Goal: Task Accomplishment & Management: Manage account settings

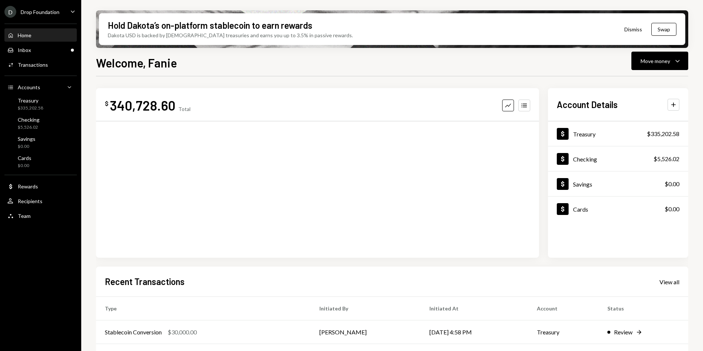
click at [54, 57] on div "Home Home Inbox Inbox Activities Transactions Accounts Accounts Caret Down Trea…" at bounding box center [40, 121] width 81 height 205
click at [52, 54] on div "Inbox Inbox" at bounding box center [40, 50] width 66 height 13
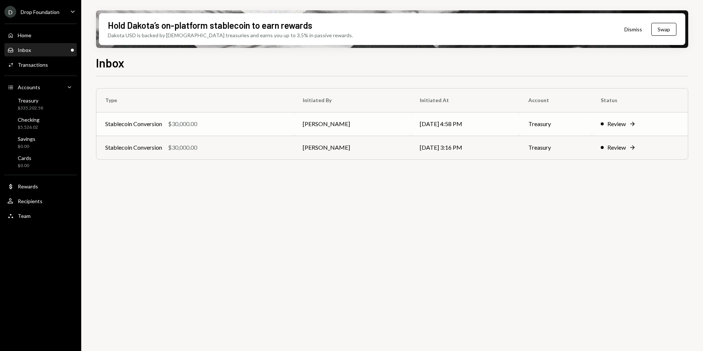
click at [191, 127] on div "$30,000.00" at bounding box center [182, 124] width 29 height 9
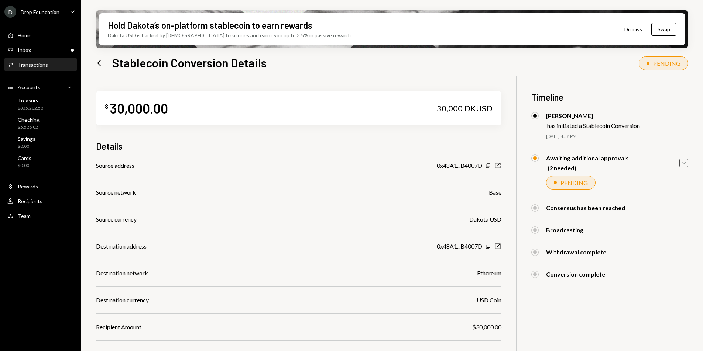
click at [685, 165] on icon "Caret Down" at bounding box center [683, 163] width 8 height 8
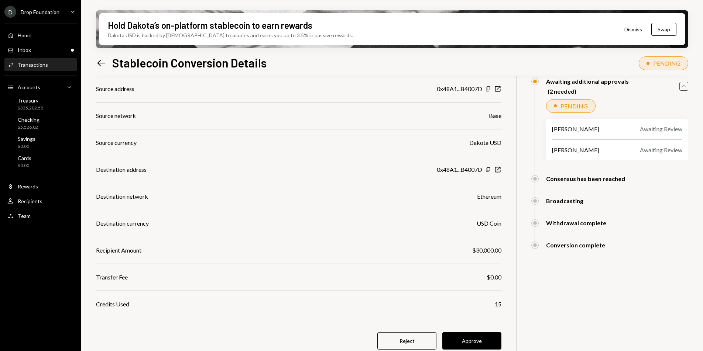
scroll to position [82, 0]
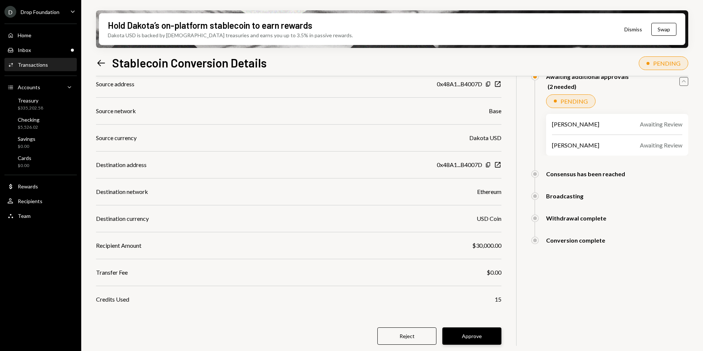
click at [477, 333] on button "Approve" at bounding box center [471, 336] width 59 height 17
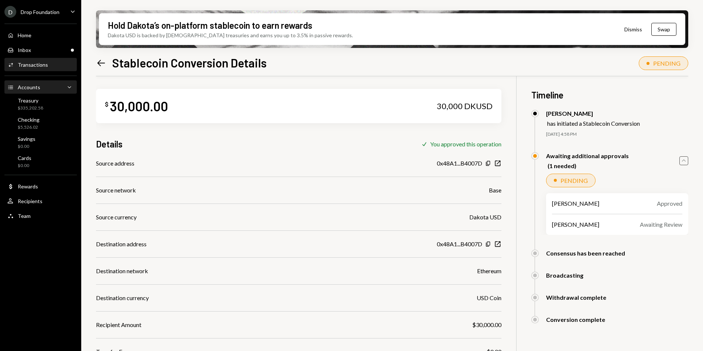
scroll to position [0, 0]
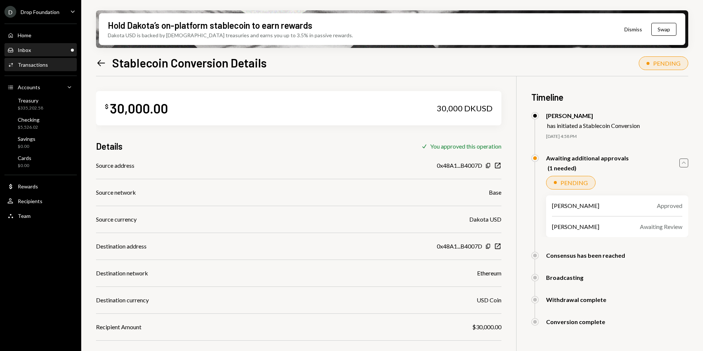
click at [45, 51] on div "Inbox Inbox" at bounding box center [40, 50] width 66 height 7
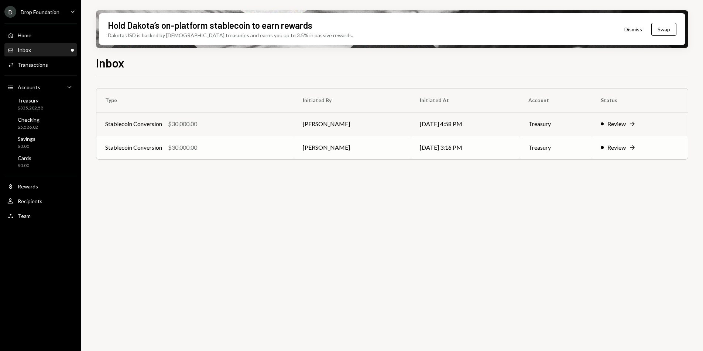
click at [272, 151] on div "Stablecoin Conversion $30,000.00" at bounding box center [195, 147] width 180 height 9
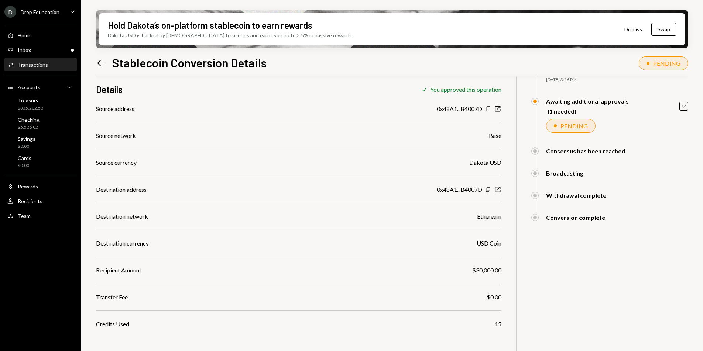
scroll to position [59, 0]
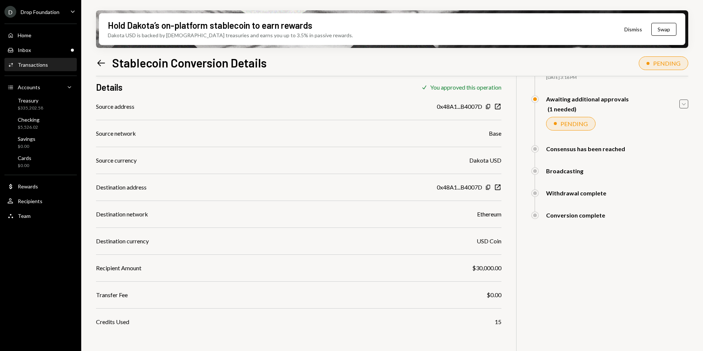
click at [681, 104] on icon "Caret Down" at bounding box center [683, 104] width 8 height 8
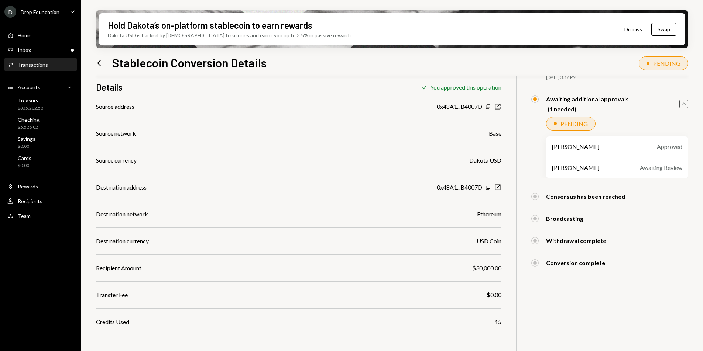
click at [682, 104] on icon "Caret Up" at bounding box center [683, 104] width 8 height 8
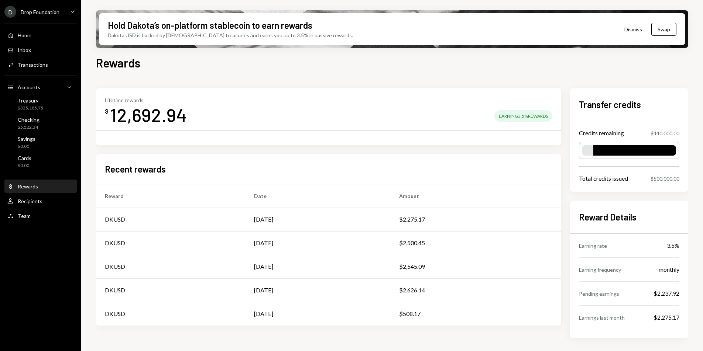
click at [40, 97] on div "Treasury" at bounding box center [30, 100] width 25 height 6
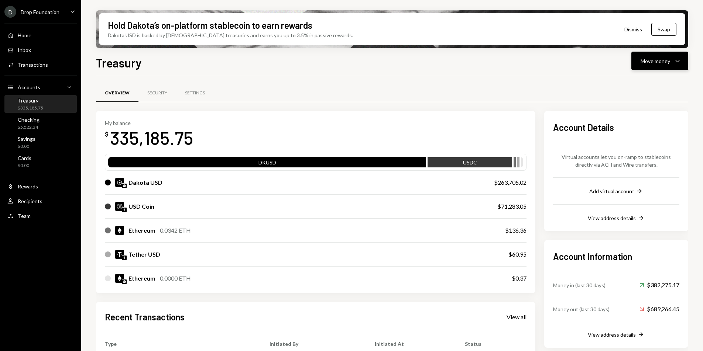
click at [664, 61] on div "Move money" at bounding box center [655, 61] width 30 height 8
click at [640, 86] on div "Send" at bounding box center [654, 83] width 54 height 8
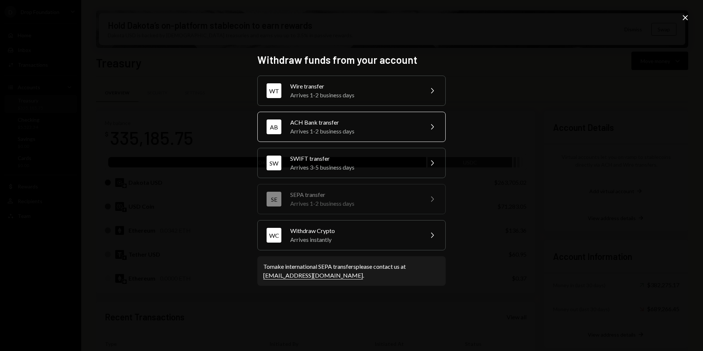
click at [350, 132] on div "Arrives 1-2 business days" at bounding box center [354, 131] width 128 height 9
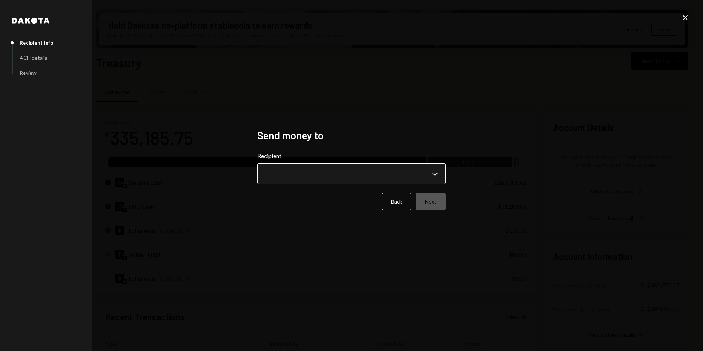
click at [382, 175] on body "D Drop Foundation Caret Down Home Home Inbox Inbox Activities Transactions Acco…" at bounding box center [351, 175] width 703 height 351
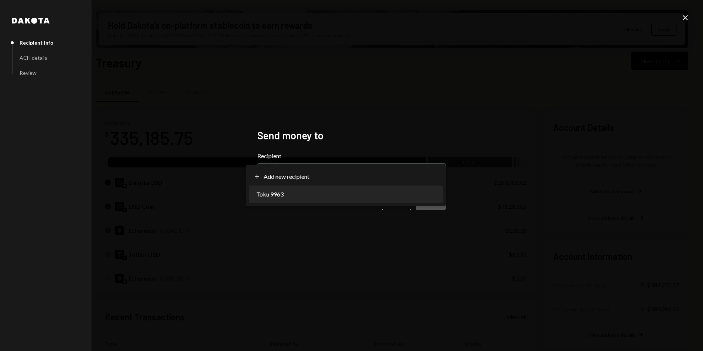
select select "**********"
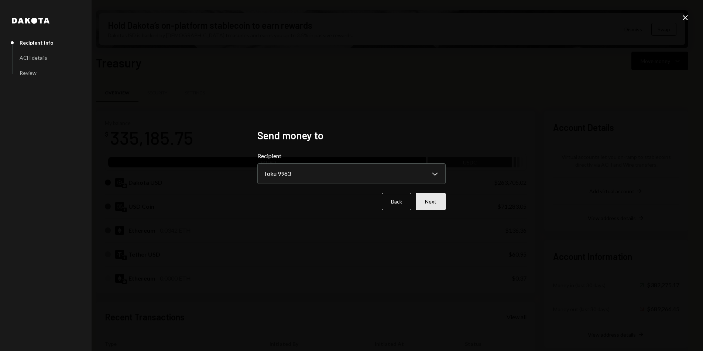
click at [421, 202] on button "Next" at bounding box center [431, 201] width 30 height 17
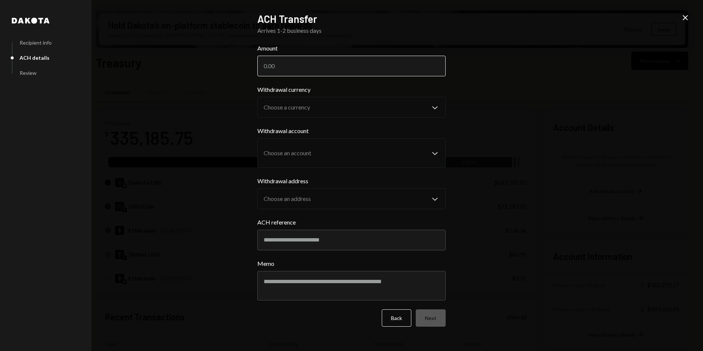
click at [306, 75] on input "Amount" at bounding box center [351, 66] width 188 height 21
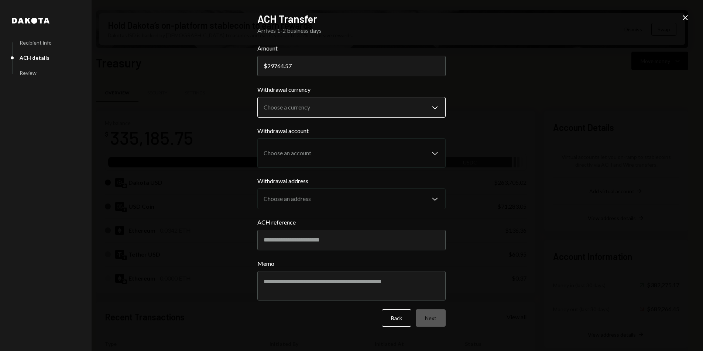
type input "29764.57"
click at [297, 97] on button "Choose a currency Chevron Down" at bounding box center [351, 107] width 188 height 21
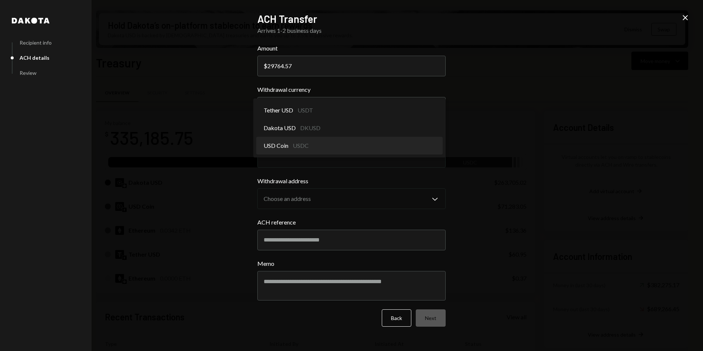
select select "****"
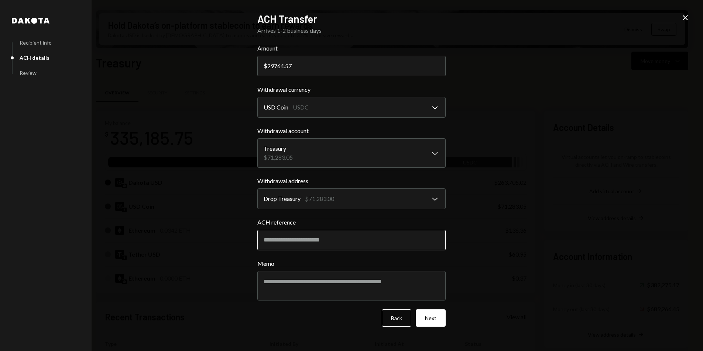
click at [312, 243] on input "ACH reference" at bounding box center [351, 240] width 188 height 21
type input "*********"
click at [291, 290] on textarea "Memo" at bounding box center [351, 286] width 188 height 30
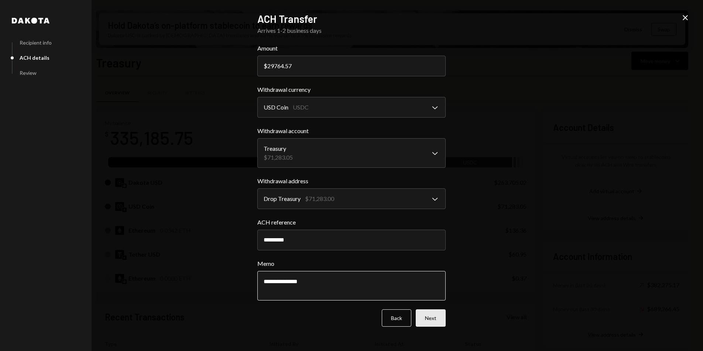
type textarea "**********"
click at [436, 314] on button "Next" at bounding box center [431, 318] width 30 height 17
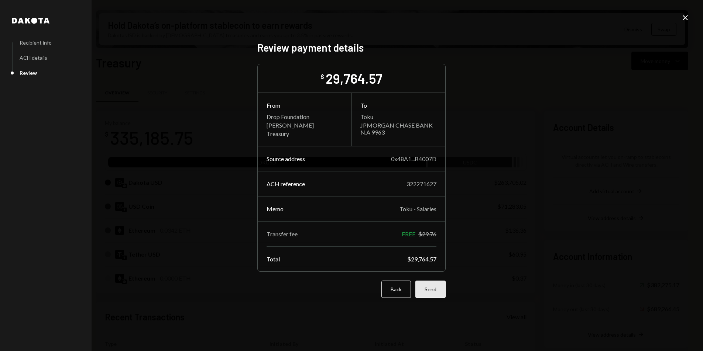
click at [436, 288] on button "Send" at bounding box center [430, 289] width 30 height 17
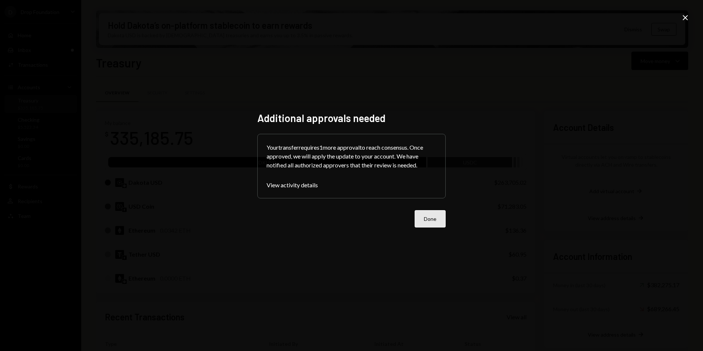
click at [424, 220] on button "Done" at bounding box center [429, 218] width 31 height 17
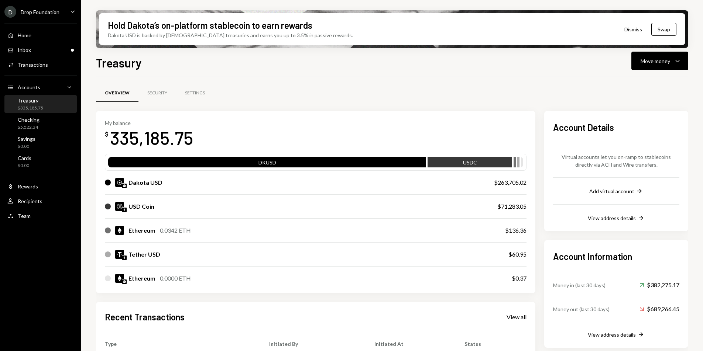
click at [39, 105] on div "$335,185.75" at bounding box center [30, 108] width 25 height 6
click at [193, 92] on div "Settings" at bounding box center [195, 93] width 20 height 6
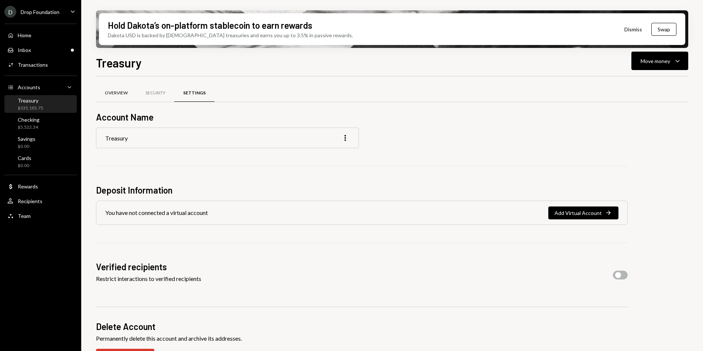
click at [125, 95] on div "Overview" at bounding box center [116, 93] width 23 height 6
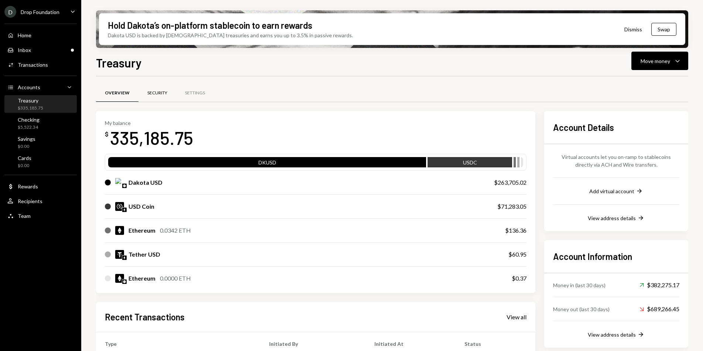
click at [145, 94] on div "Security" at bounding box center [157, 94] width 38 height 18
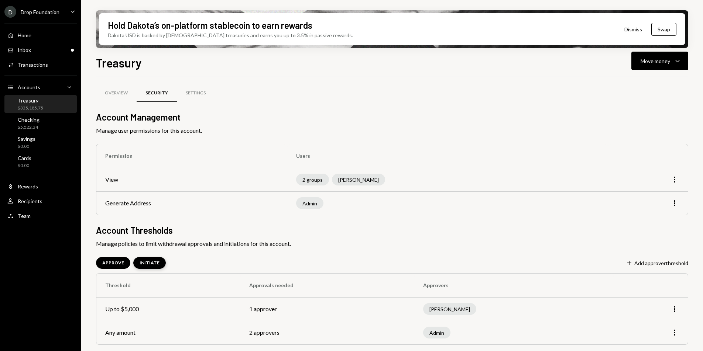
click at [154, 261] on div "INITIATE" at bounding box center [150, 263] width 20 height 6
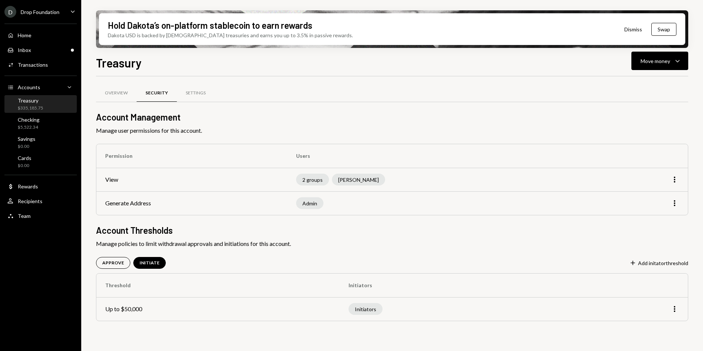
click at [255, 311] on td "Up to $50,000" at bounding box center [217, 309] width 243 height 24
click at [106, 266] on div "APPROVE" at bounding box center [113, 263] width 34 height 12
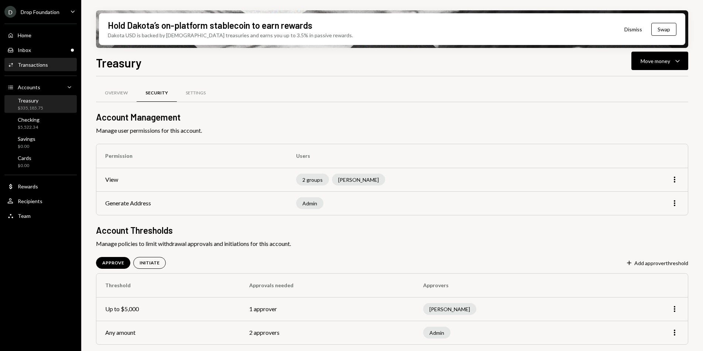
click at [64, 65] on div "Activities Transactions" at bounding box center [40, 65] width 66 height 7
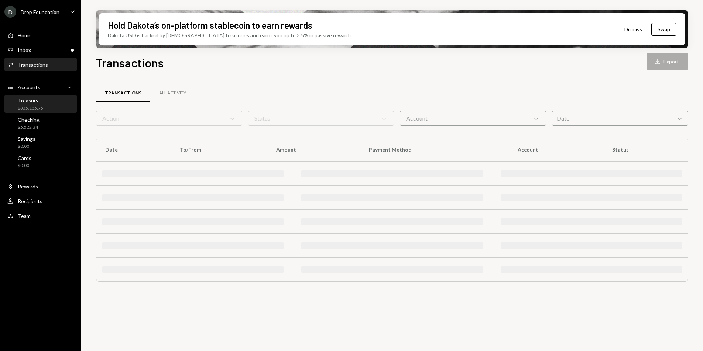
click at [54, 101] on div "Treasury $335,185.75" at bounding box center [40, 104] width 66 height 14
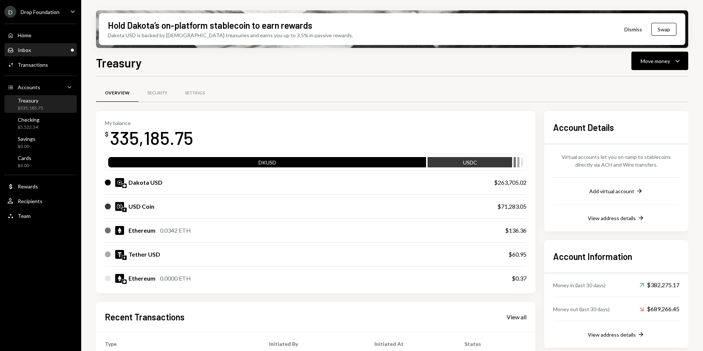
click at [32, 45] on div "Inbox Inbox" at bounding box center [40, 50] width 66 height 13
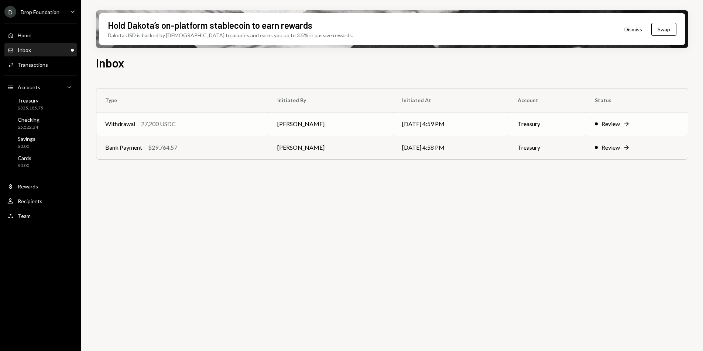
click at [213, 127] on div "Withdrawal 27,200 USDC" at bounding box center [182, 124] width 154 height 9
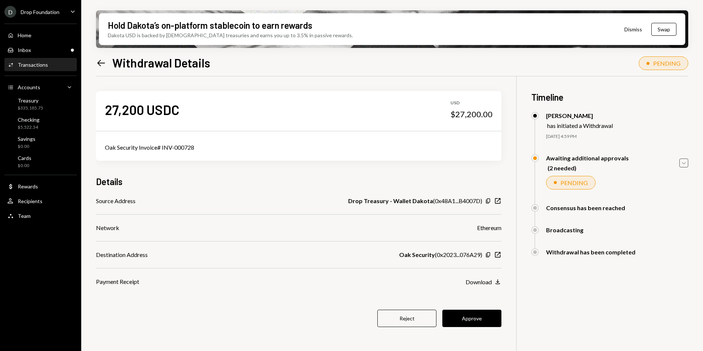
click at [685, 162] on icon "Caret Down" at bounding box center [683, 163] width 8 height 8
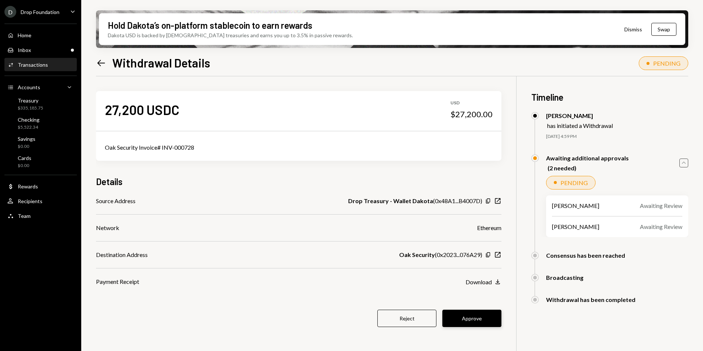
click at [482, 314] on button "Approve" at bounding box center [471, 318] width 59 height 17
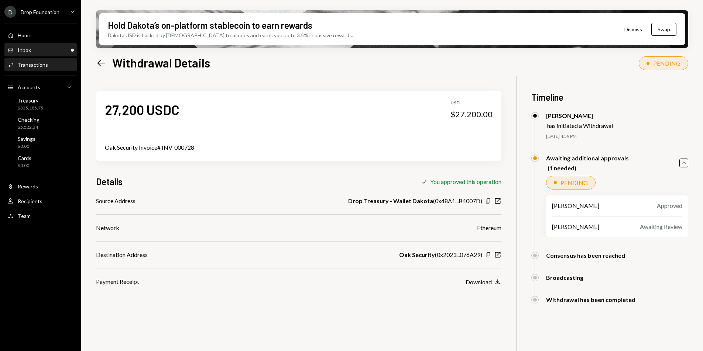
click at [36, 47] on div "Inbox Inbox" at bounding box center [40, 50] width 66 height 7
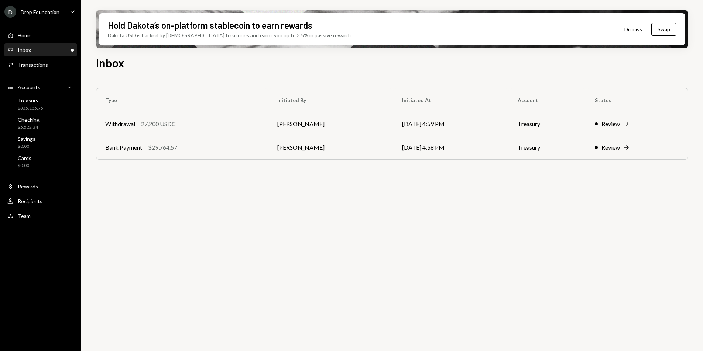
click at [180, 162] on div "Type Initiated By Initiated At Account Status Withdrawal 27,200 USDC Lize-Mari …" at bounding box center [392, 131] width 592 height 86
click at [191, 152] on td "Bank Payment $29,764.57" at bounding box center [182, 148] width 172 height 24
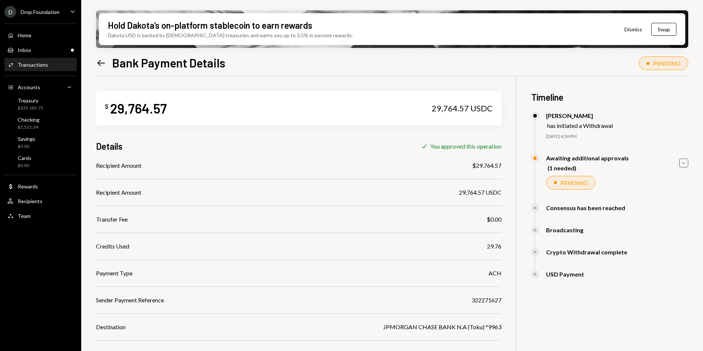
click at [687, 165] on icon "Caret Down" at bounding box center [683, 163] width 8 height 8
